Goal: Navigation & Orientation: Go to known website

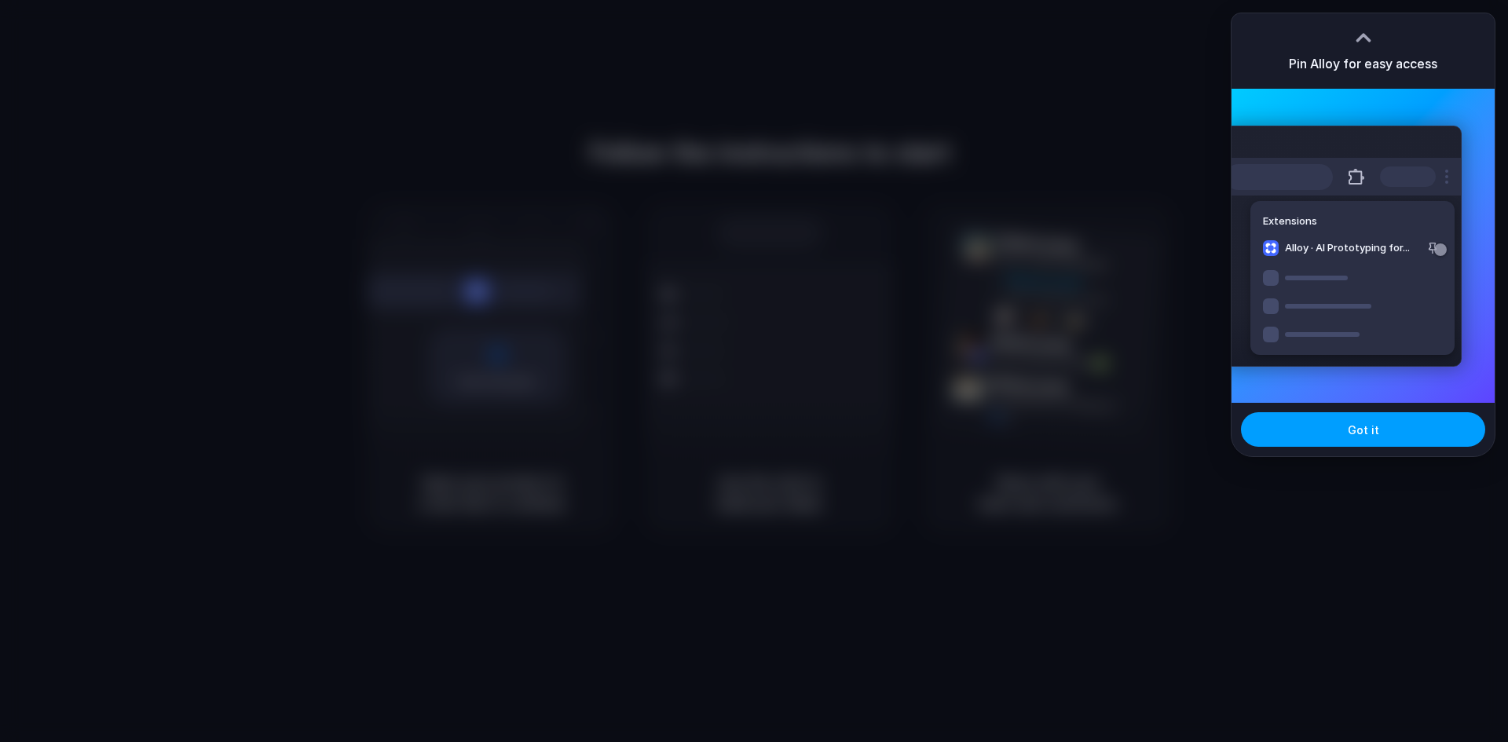
click at [1406, 426] on button "Got it" at bounding box center [1363, 429] width 244 height 35
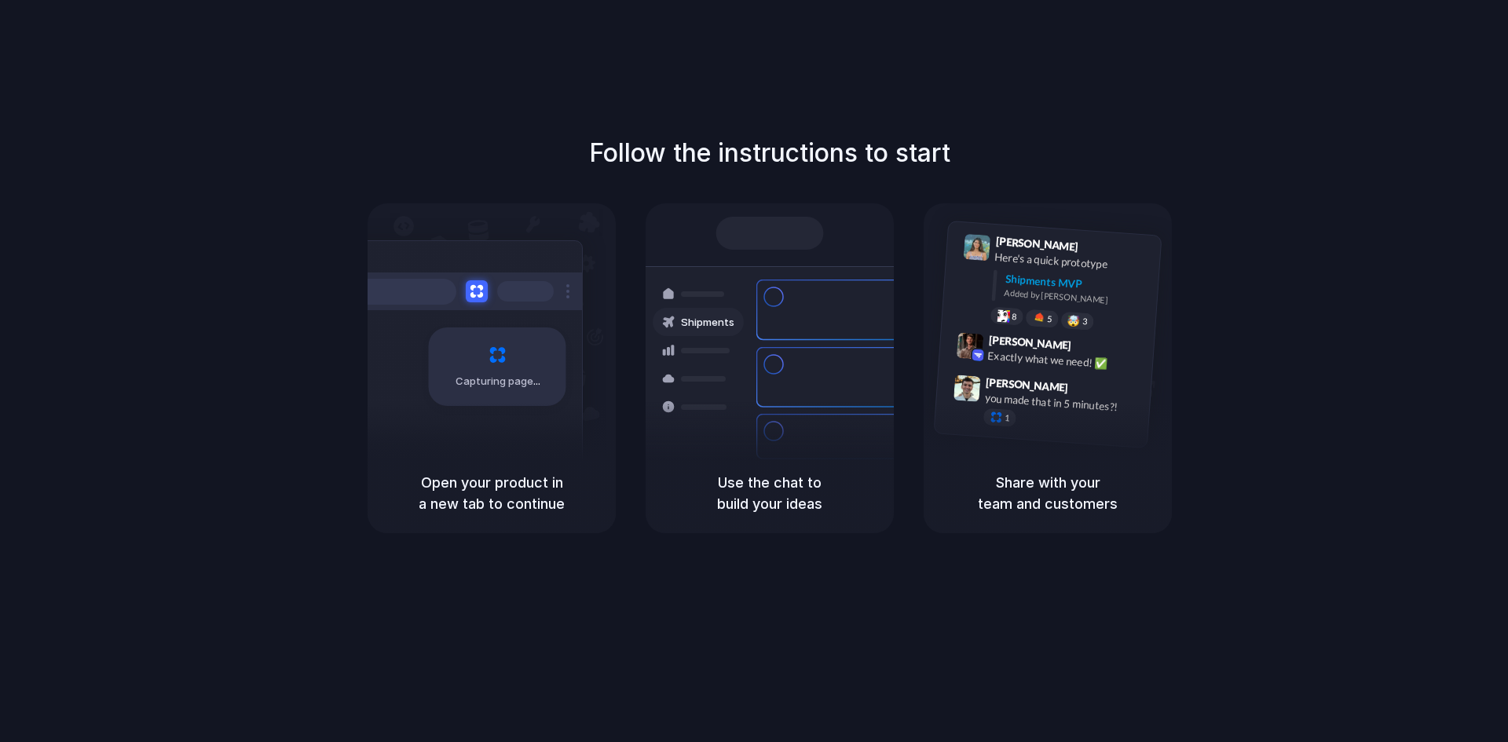
click at [456, 475] on h5 "Open your product in a new tab to continue" at bounding box center [492, 493] width 211 height 42
